Goal: Task Accomplishment & Management: Manage account settings

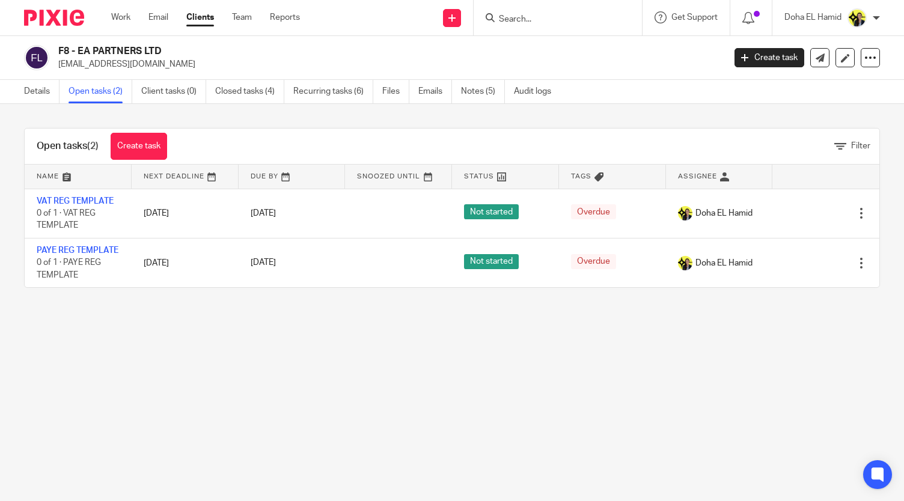
click at [511, 16] on input "Search" at bounding box center [552, 19] width 108 height 11
click at [509, 20] on input "Search" at bounding box center [552, 19] width 108 height 11
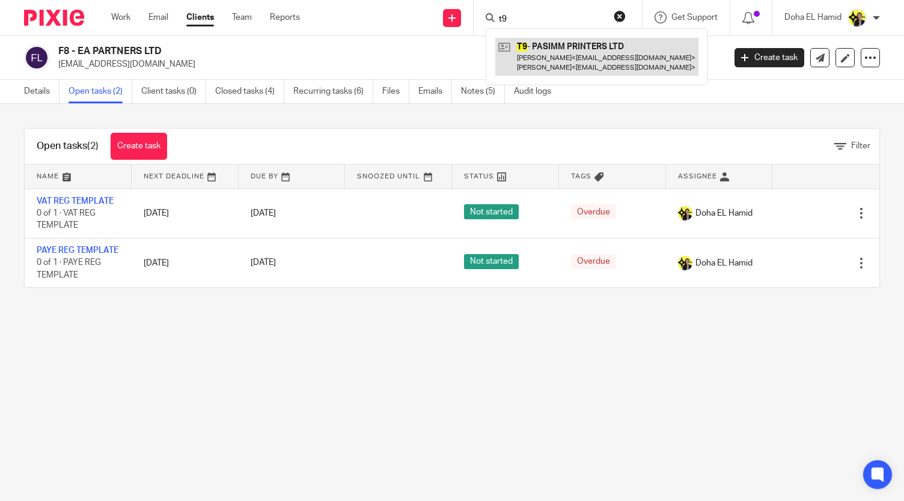
type input "t9"
click at [540, 50] on link at bounding box center [596, 56] width 203 height 37
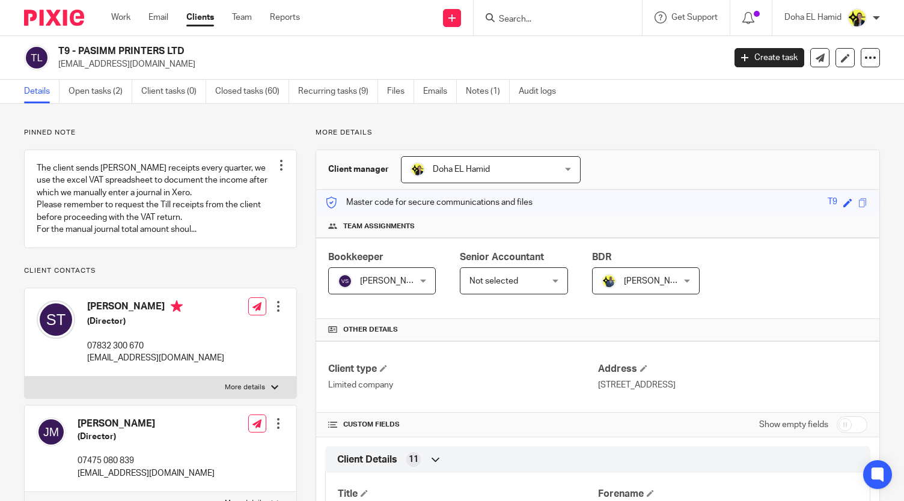
click at [138, 467] on p "07475 080 839" at bounding box center [146, 461] width 137 height 12
click at [145, 47] on h2 "T9 - PASIMM PRINTERS LTD" at bounding box center [321, 51] width 527 height 13
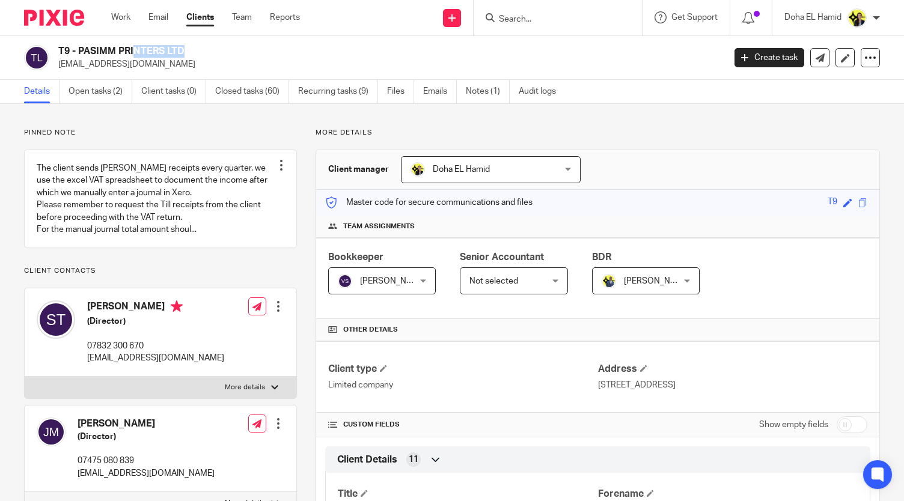
click at [145, 47] on h2 "T9 - PASIMM PRINTERS LTD" at bounding box center [321, 51] width 527 height 13
copy div "T9 - PASIMM PRINTERS LTD"
click at [519, 17] on input "Search" at bounding box center [552, 19] width 108 height 11
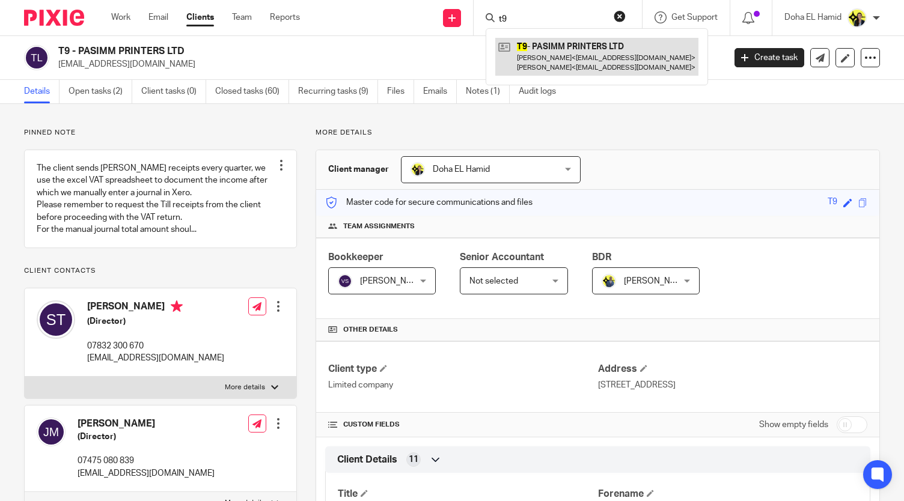
type input "t9"
click at [579, 53] on link at bounding box center [596, 56] width 203 height 37
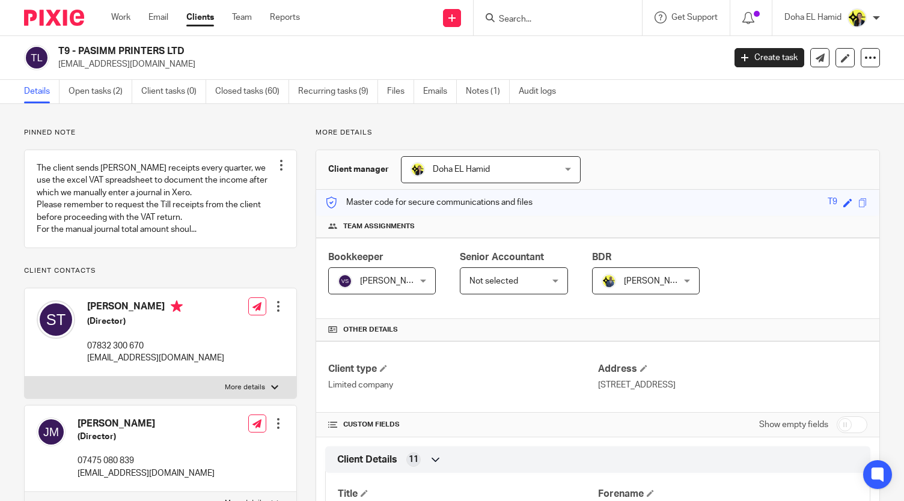
click at [108, 103] on div "Details Open tasks (2) Client tasks (0) Closed tasks (60) Recurring tasks (9) F…" at bounding box center [452, 92] width 904 height 24
click at [107, 94] on link "Open tasks (2)" at bounding box center [101, 91] width 64 height 23
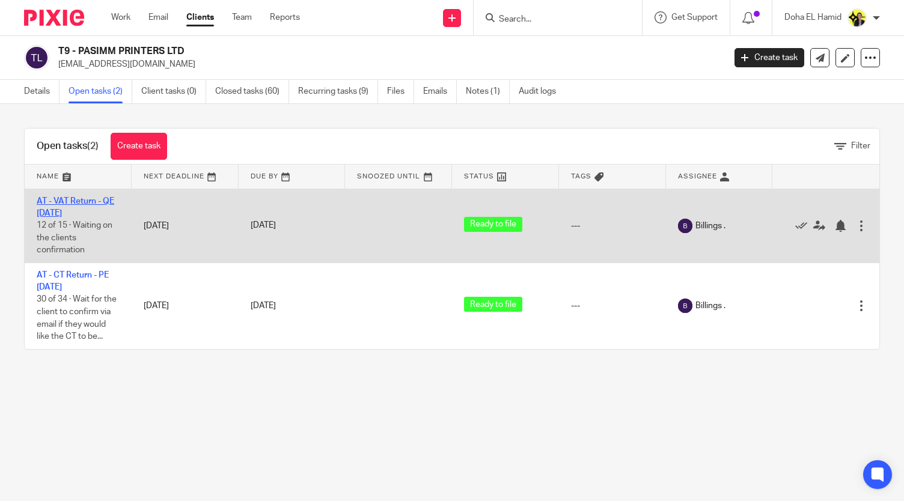
click at [67, 202] on link "AT - VAT Return - QE 31-08-2025" at bounding box center [76, 207] width 78 height 20
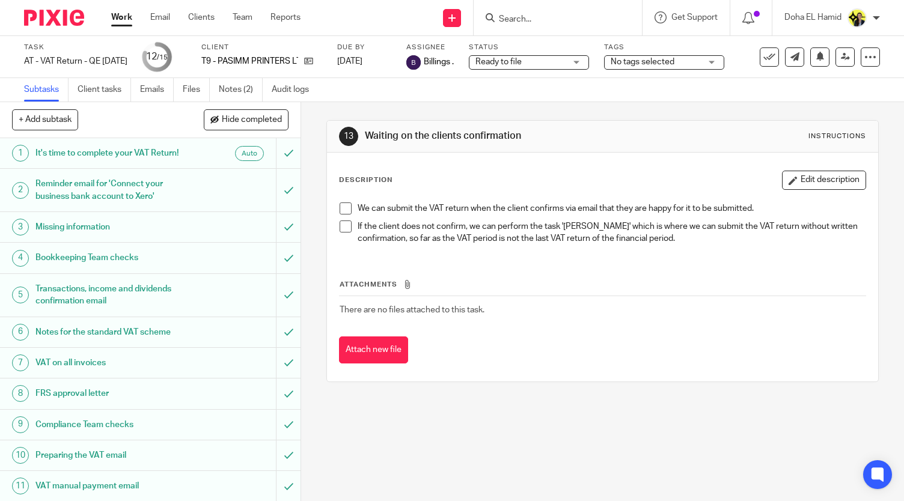
drag, startPoint x: 291, startPoint y: 263, endPoint x: 347, endPoint y: 493, distance: 237.1
click at [347, 493] on div "13 Waiting on the clients confirmation Instructions Description Edit descriptio…" at bounding box center [602, 301] width 603 height 399
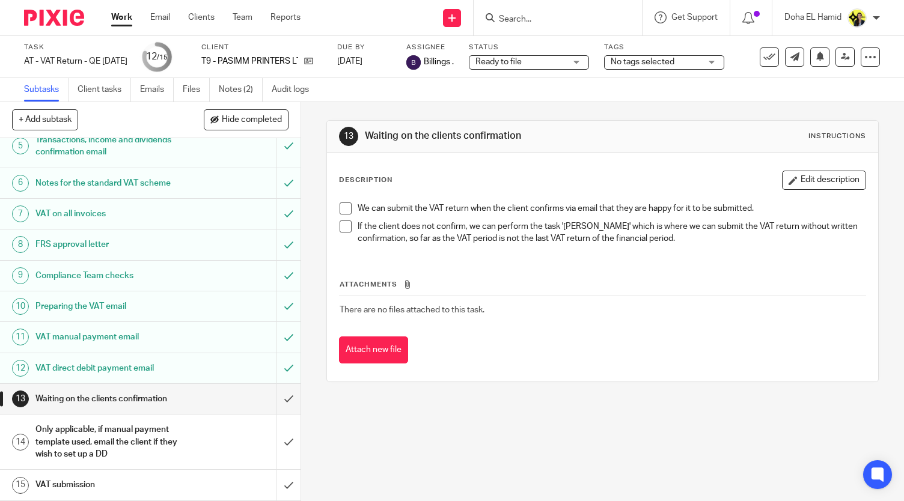
scroll to position [158, 0]
click at [278, 343] on input "submit" at bounding box center [150, 337] width 301 height 30
click at [285, 361] on input "submit" at bounding box center [150, 368] width 301 height 30
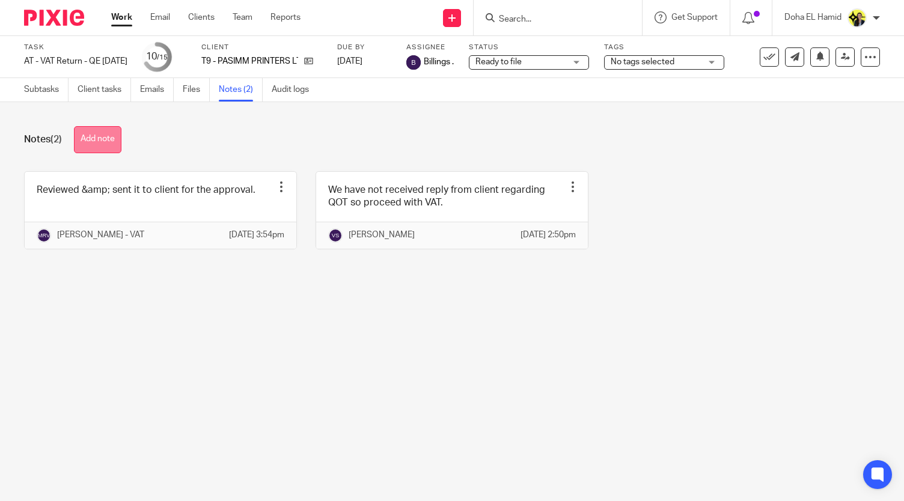
click at [93, 144] on button "Add note" at bounding box center [97, 139] width 47 height 27
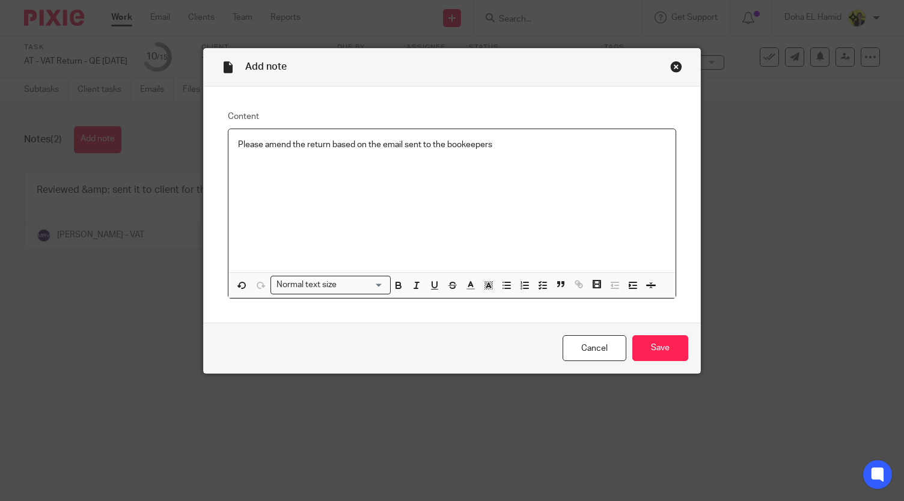
click at [466, 142] on p "Please amend the return based on the email sent to the bookeepers" at bounding box center [451, 145] width 427 height 12
click at [648, 337] on input "Save" at bounding box center [660, 348] width 56 height 26
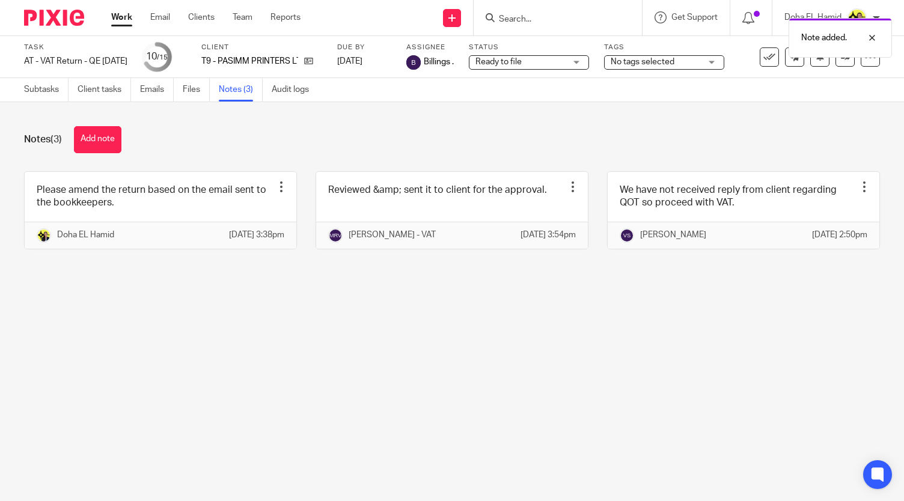
click at [558, 58] on span "Ready to file" at bounding box center [520, 62] width 90 height 13
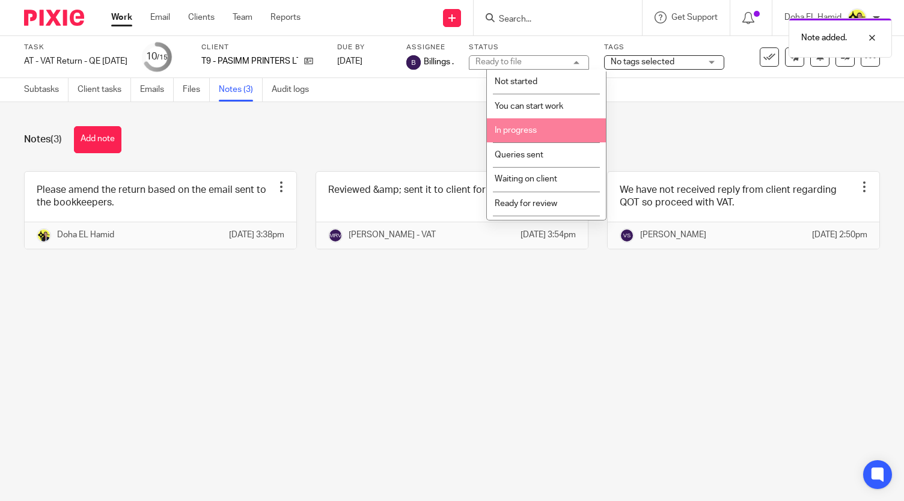
click at [557, 141] on li "In progress" at bounding box center [546, 130] width 119 height 25
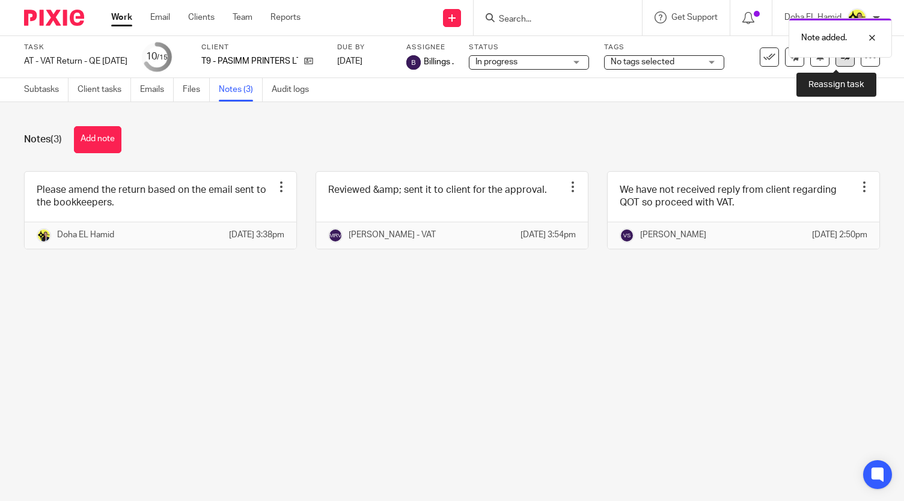
click at [836, 64] on link at bounding box center [845, 56] width 19 height 19
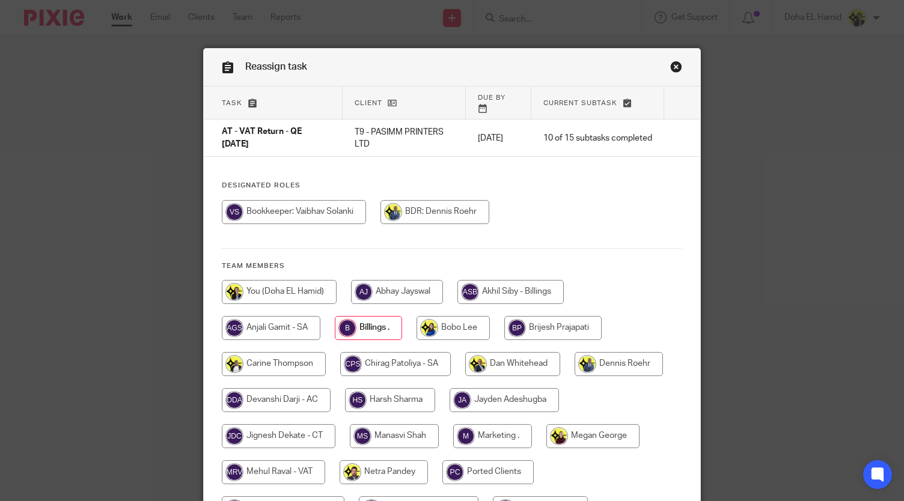
click at [493, 497] on input "radio" at bounding box center [540, 509] width 95 height 24
radio input "true"
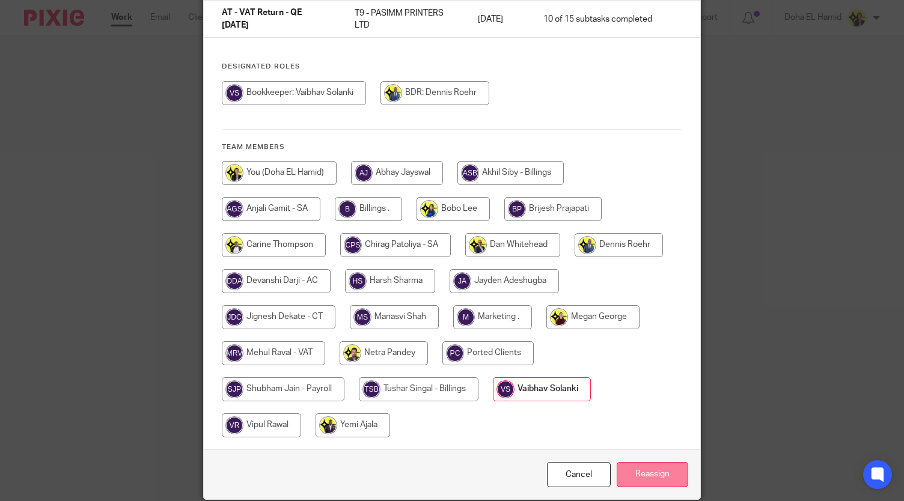
click at [644, 462] on input "Reassign" at bounding box center [653, 475] width 72 height 26
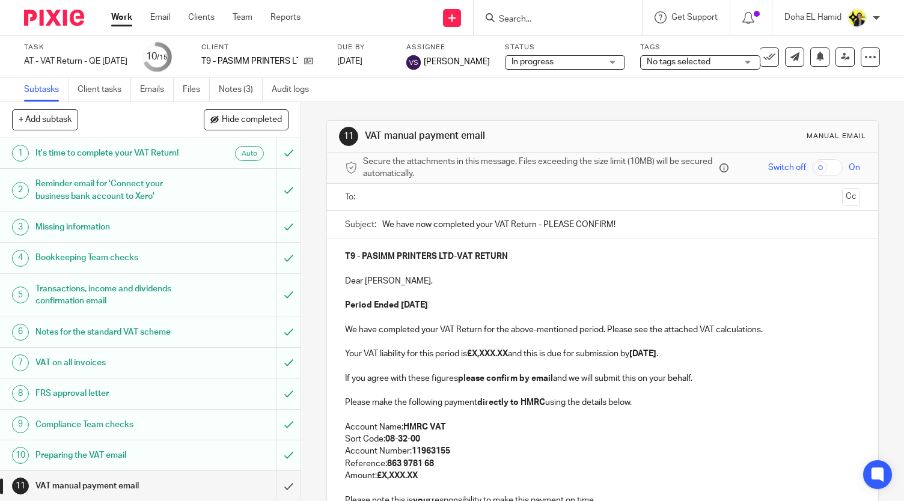
click at [558, 21] on input "Search" at bounding box center [552, 19] width 108 height 11
type input "s55"
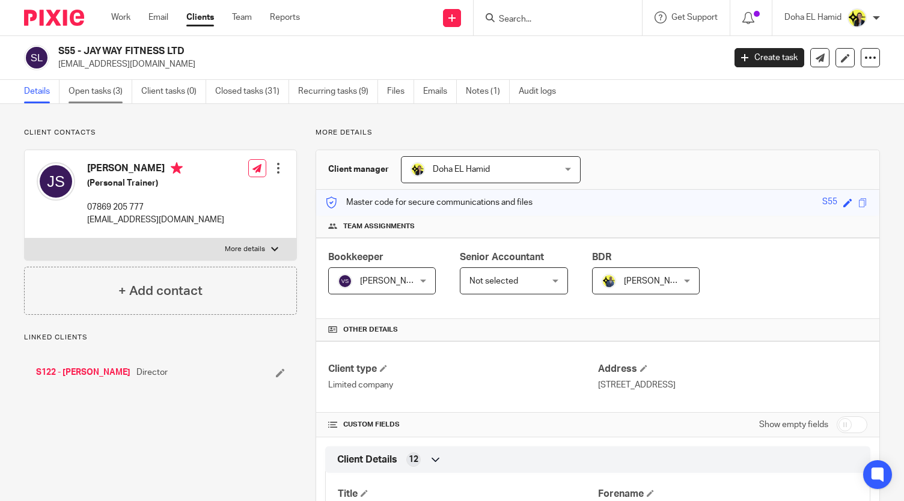
click at [106, 86] on link "Open tasks (3)" at bounding box center [101, 91] width 64 height 23
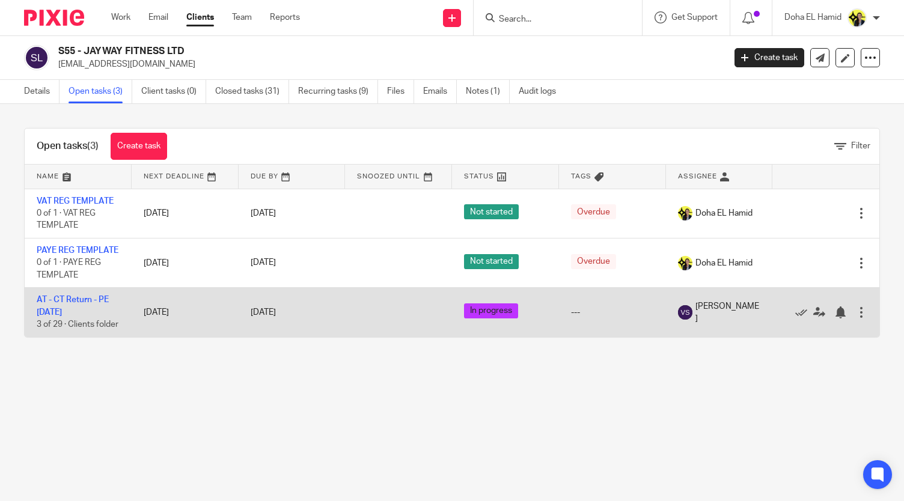
click at [53, 319] on td "AT - CT Return - PE [DATE] 3 of 29 · Clients folder" at bounding box center [78, 312] width 107 height 49
click at [64, 316] on link "AT - CT Return - PE [DATE]" at bounding box center [73, 306] width 72 height 20
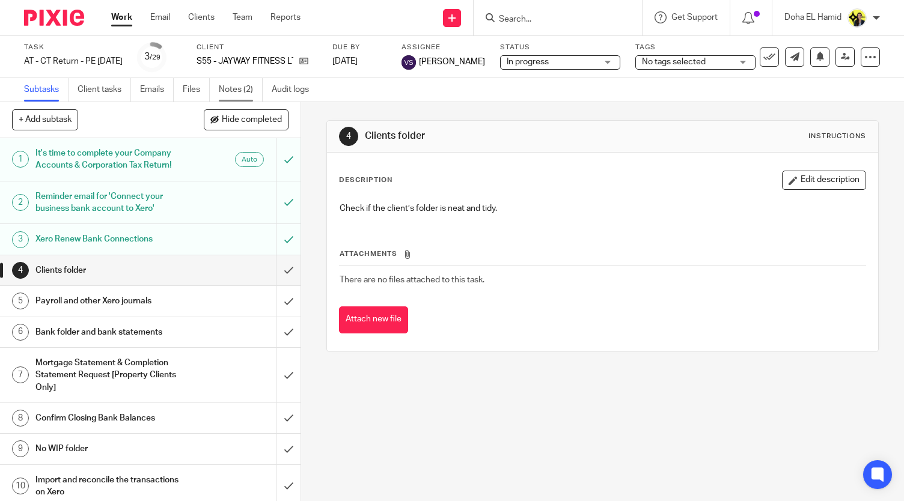
click at [227, 91] on link "Notes (2)" at bounding box center [241, 89] width 44 height 23
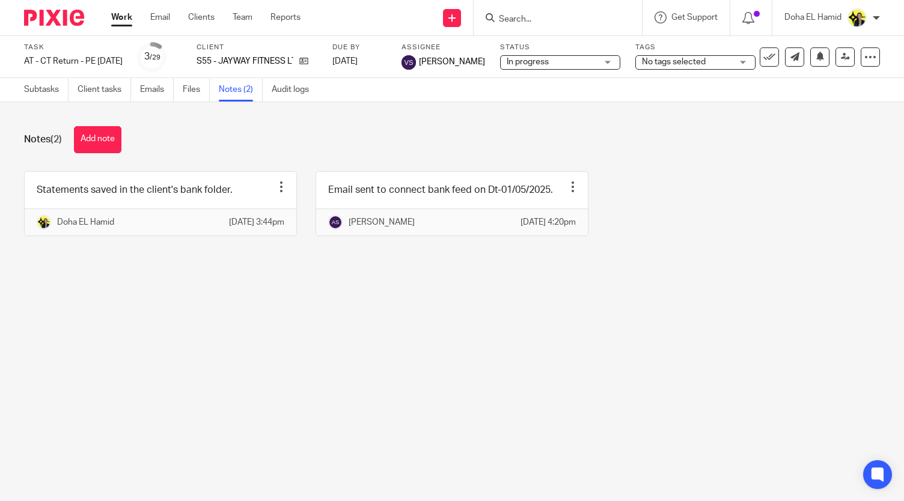
click at [706, 63] on span "No tags selected" at bounding box center [674, 62] width 64 height 8
click at [711, 85] on span "HIGH IMPORTANCE" at bounding box center [708, 82] width 75 height 8
checkbox input "true"
click at [719, 141] on div "Notes (2) Add note" at bounding box center [452, 139] width 856 height 27
click at [308, 60] on icon at bounding box center [303, 61] width 9 height 9
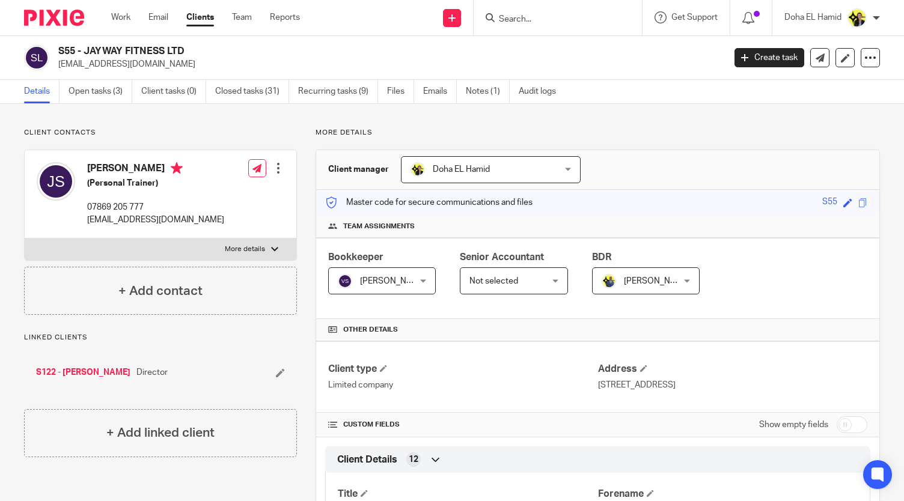
click at [517, 14] on input "Search" at bounding box center [552, 19] width 108 height 11
click at [516, 13] on form "C12" at bounding box center [562, 17] width 128 height 15
click at [509, 16] on input "C12" at bounding box center [552, 19] width 108 height 11
type input "c66"
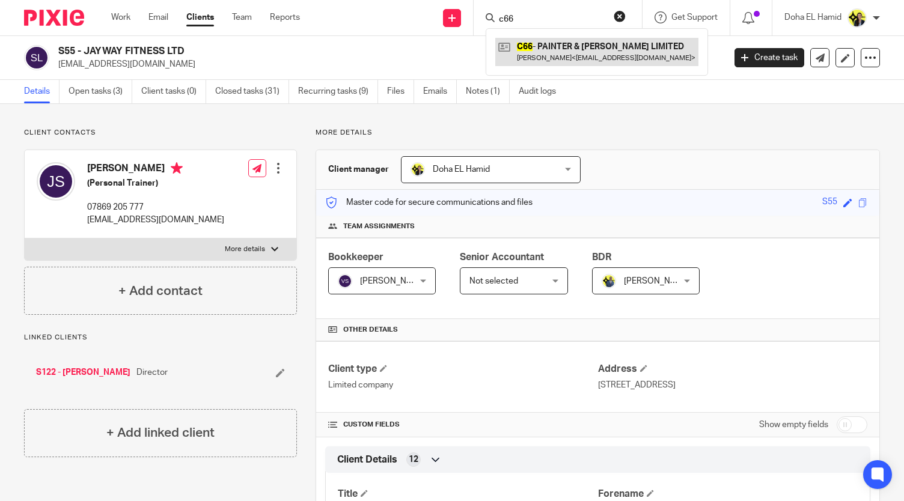
click at [573, 50] on link at bounding box center [596, 52] width 203 height 28
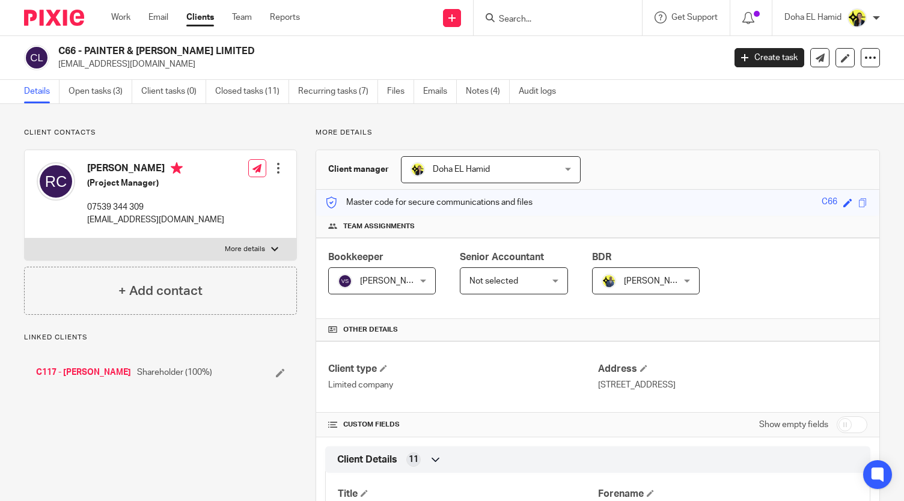
click at [90, 213] on p "07539 344 309" at bounding box center [155, 207] width 137 height 12
copy div "07539 344 309"
click at [93, 100] on link "Open tasks (3)" at bounding box center [101, 91] width 64 height 23
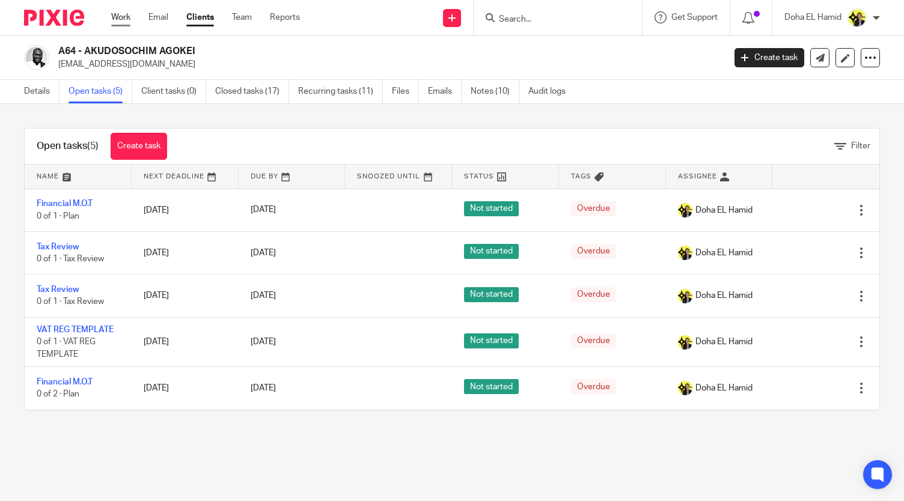
click at [120, 17] on link "Work" at bounding box center [120, 17] width 19 height 12
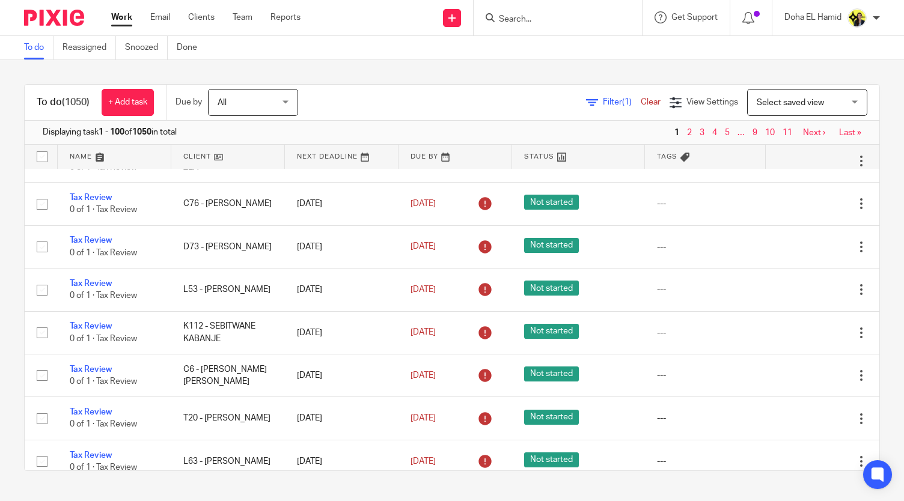
scroll to position [2086, 0]
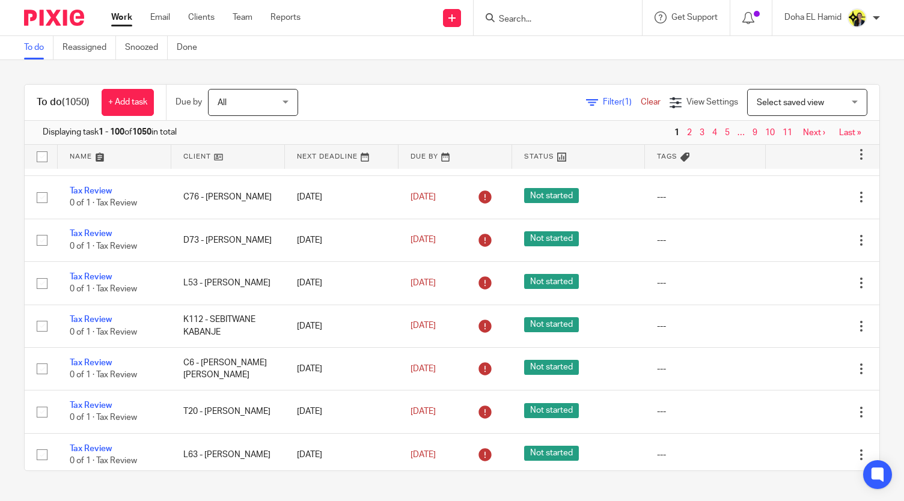
drag, startPoint x: 862, startPoint y: 292, endPoint x: 903, endPoint y: 259, distance: 53.0
click at [903, 259] on main "To do Reassigned Snoozed Done To do (1050) + Add task Due by All All Today Tomo…" at bounding box center [452, 250] width 904 height 501
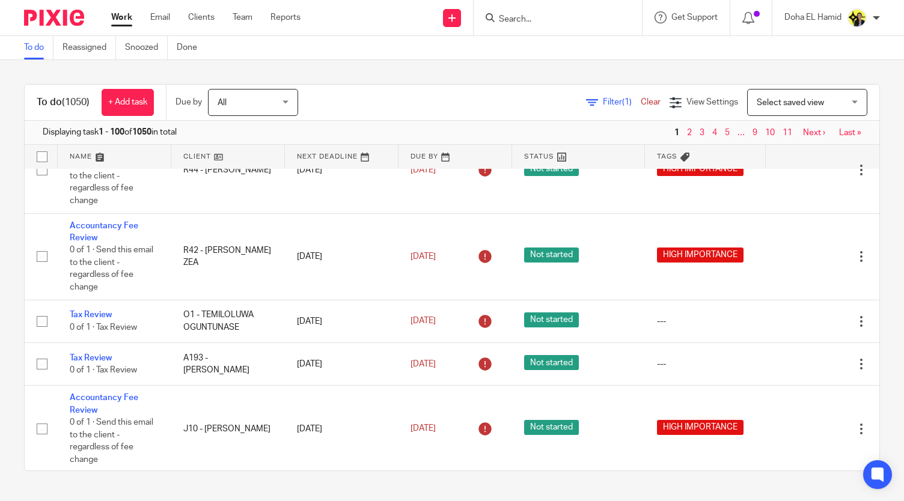
scroll to position [628, 0]
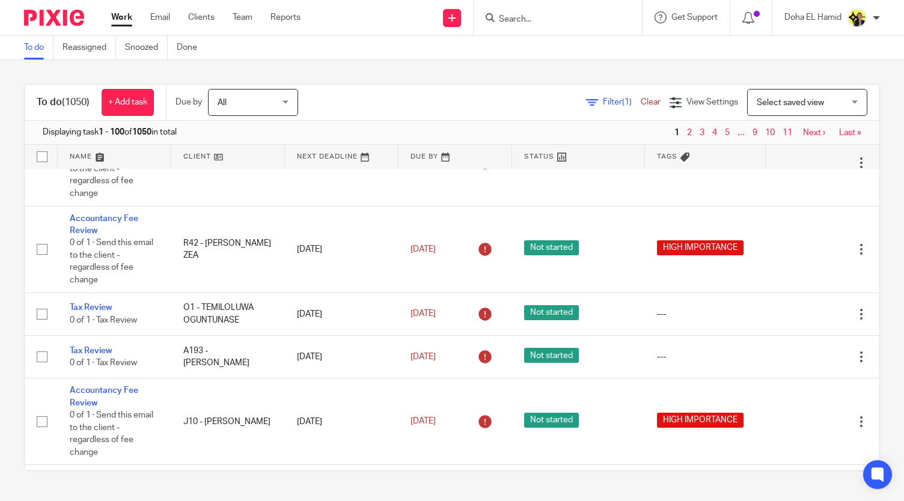
click at [533, 16] on input "Search" at bounding box center [552, 19] width 108 height 11
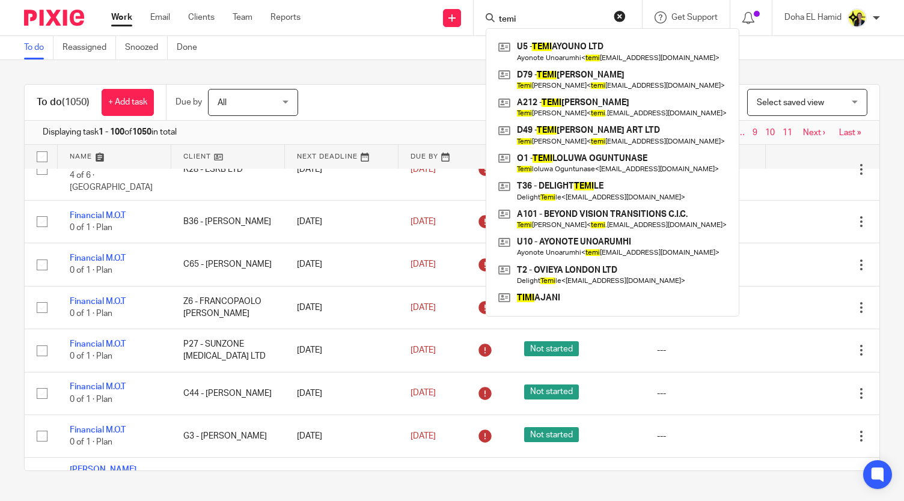
scroll to position [171, 0]
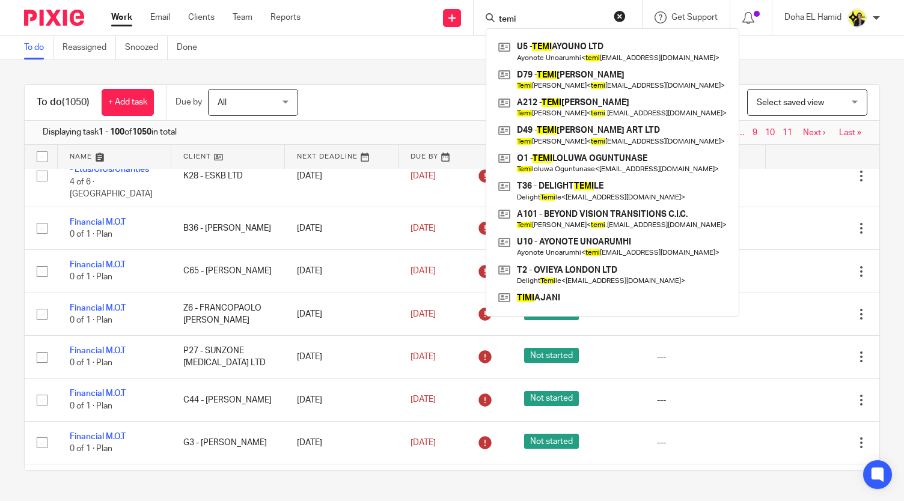
click at [534, 17] on input "temi" at bounding box center [552, 19] width 108 height 11
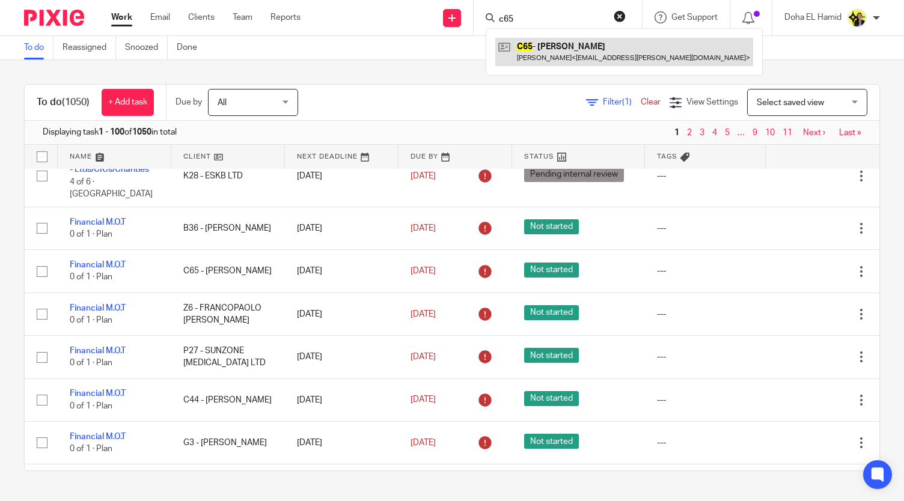
type input "c65"
click at [564, 47] on link at bounding box center [624, 52] width 258 height 28
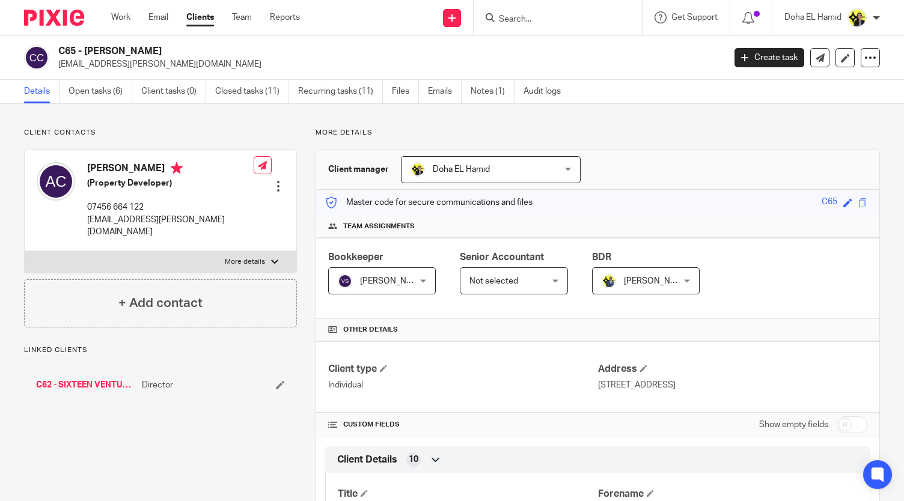
click at [99, 379] on link "C62 - SIXTEEN VENTURES LIMITED" at bounding box center [86, 385] width 100 height 12
click at [129, 141] on div "Client contacts Afolabi Coker (Property Developer) 07456 664 122 afolabi.coker@…" at bounding box center [160, 228] width 273 height 200
click at [120, 97] on link "Open tasks (2)" at bounding box center [101, 91] width 64 height 23
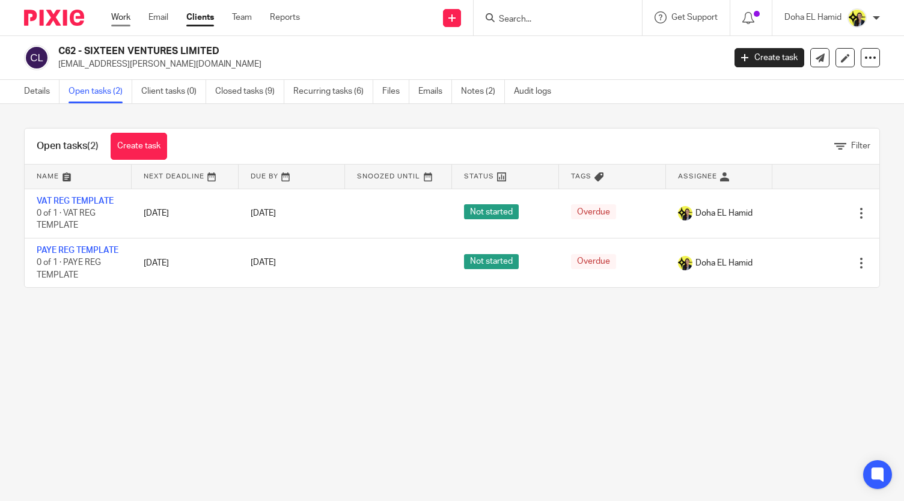
click at [112, 20] on link "Work" at bounding box center [120, 17] width 19 height 12
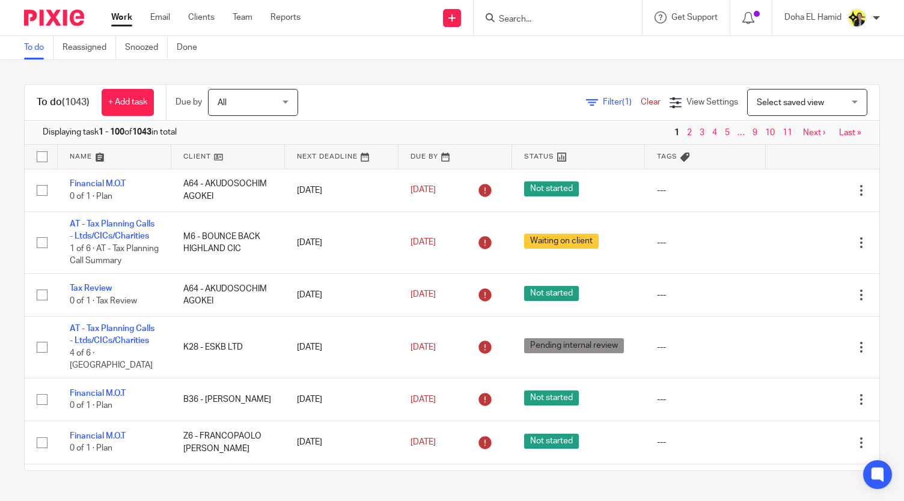
click at [518, 20] on input "Search" at bounding box center [552, 19] width 108 height 11
type input "a64"
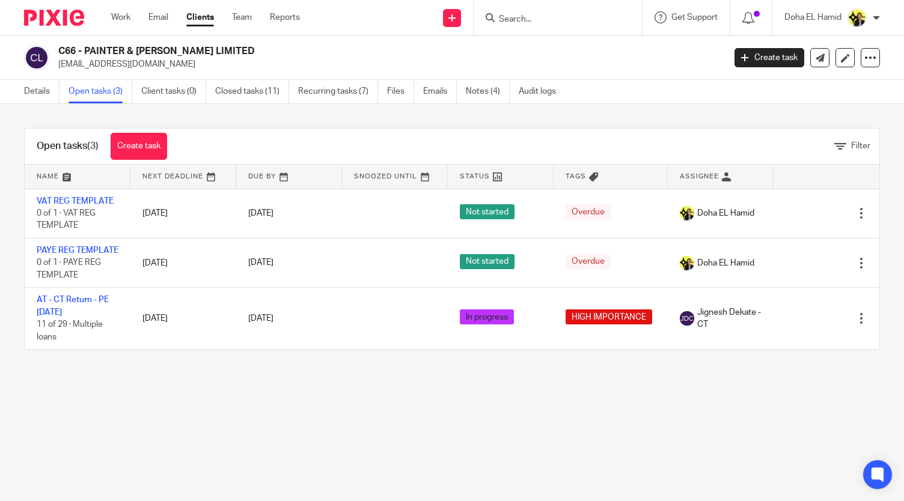
click at [524, 22] on input "Search" at bounding box center [552, 19] width 108 height 11
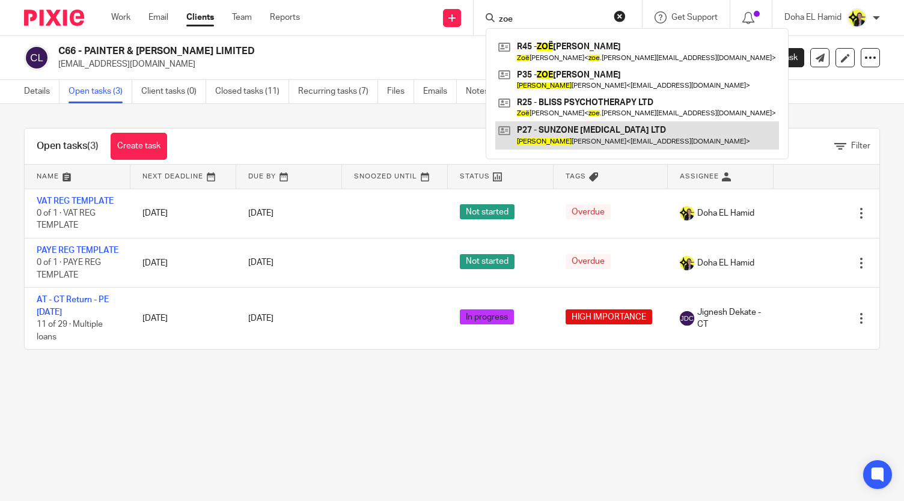
type input "zoe"
click at [622, 133] on link at bounding box center [637, 135] width 284 height 28
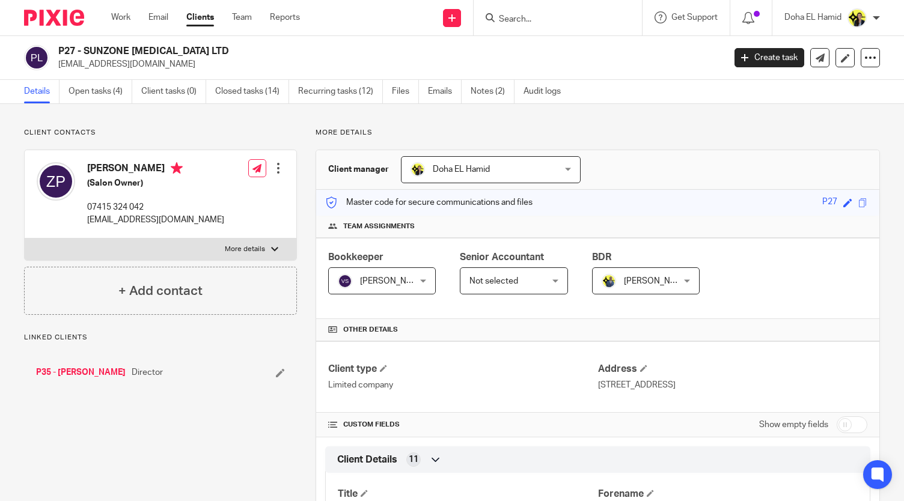
click at [106, 48] on h2 "P27 - SUNZONE [MEDICAL_DATA] LTD" at bounding box center [321, 51] width 527 height 13
copy div "P27 - SUNZONE [MEDICAL_DATA] LTD"
click at [113, 92] on link "Open tasks (4)" at bounding box center [101, 91] width 64 height 23
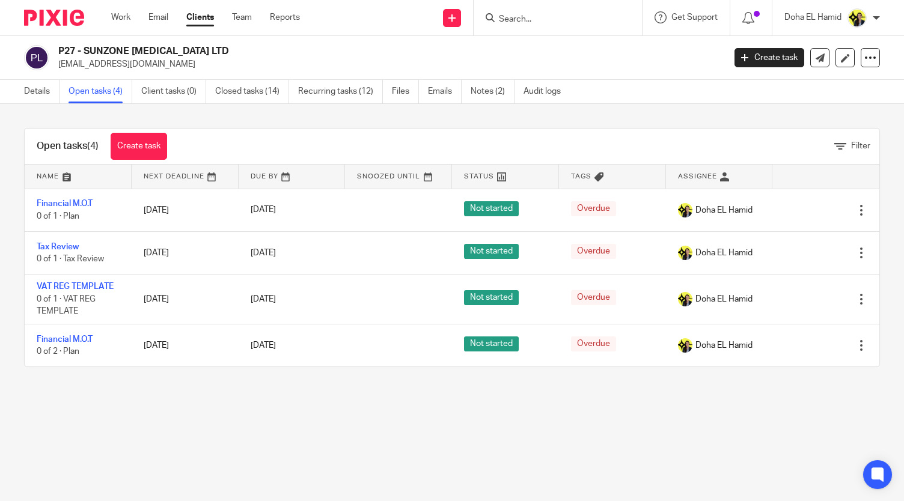
click at [120, 58] on p "[EMAIL_ADDRESS][DOMAIN_NAME]" at bounding box center [387, 64] width 658 height 12
copy main "[EMAIL_ADDRESS][DOMAIN_NAME] Create task Update from Companies House Export dat…"
